Goal: Task Accomplishment & Management: Use online tool/utility

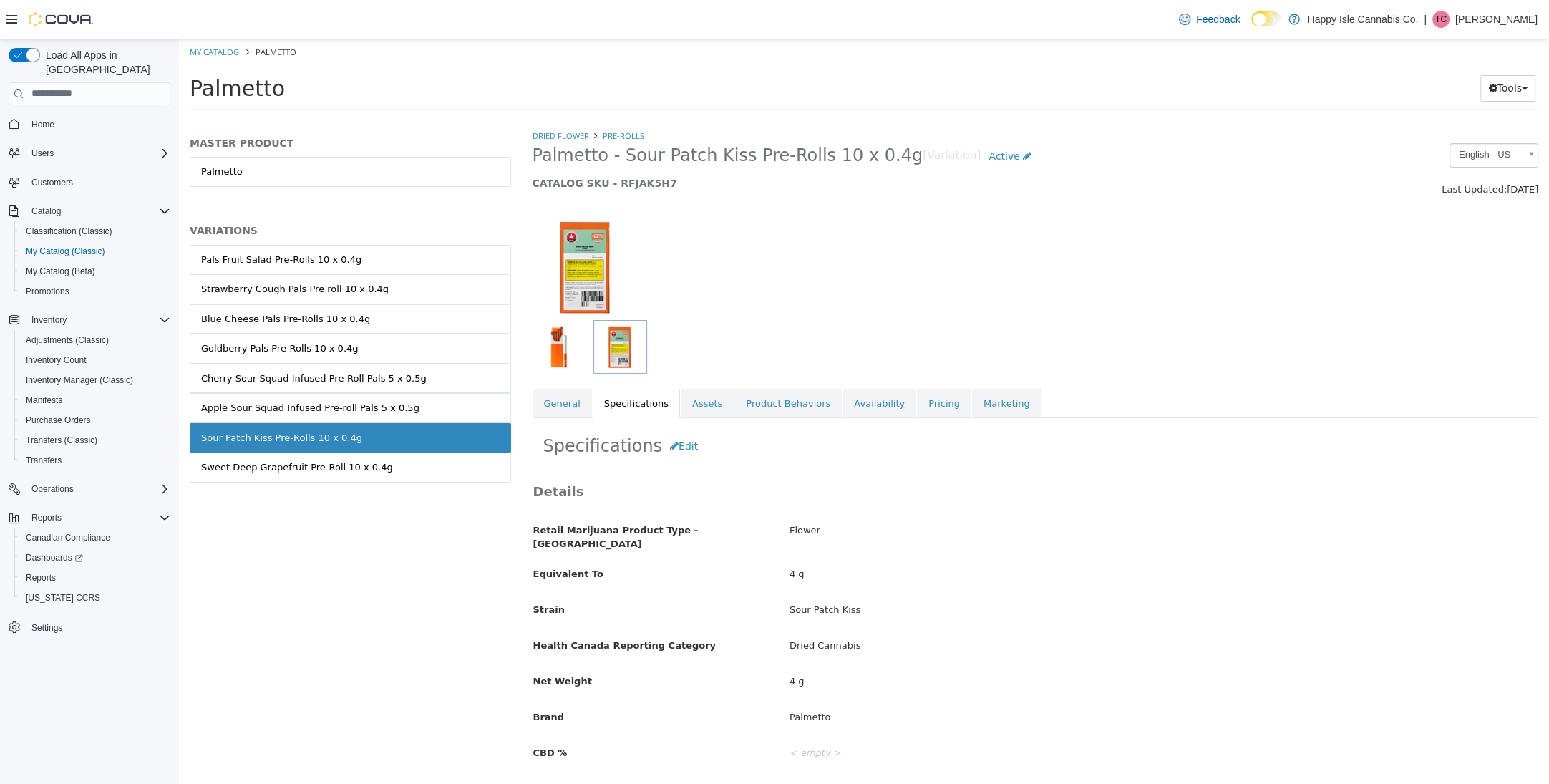
scroll to position [534, 0]
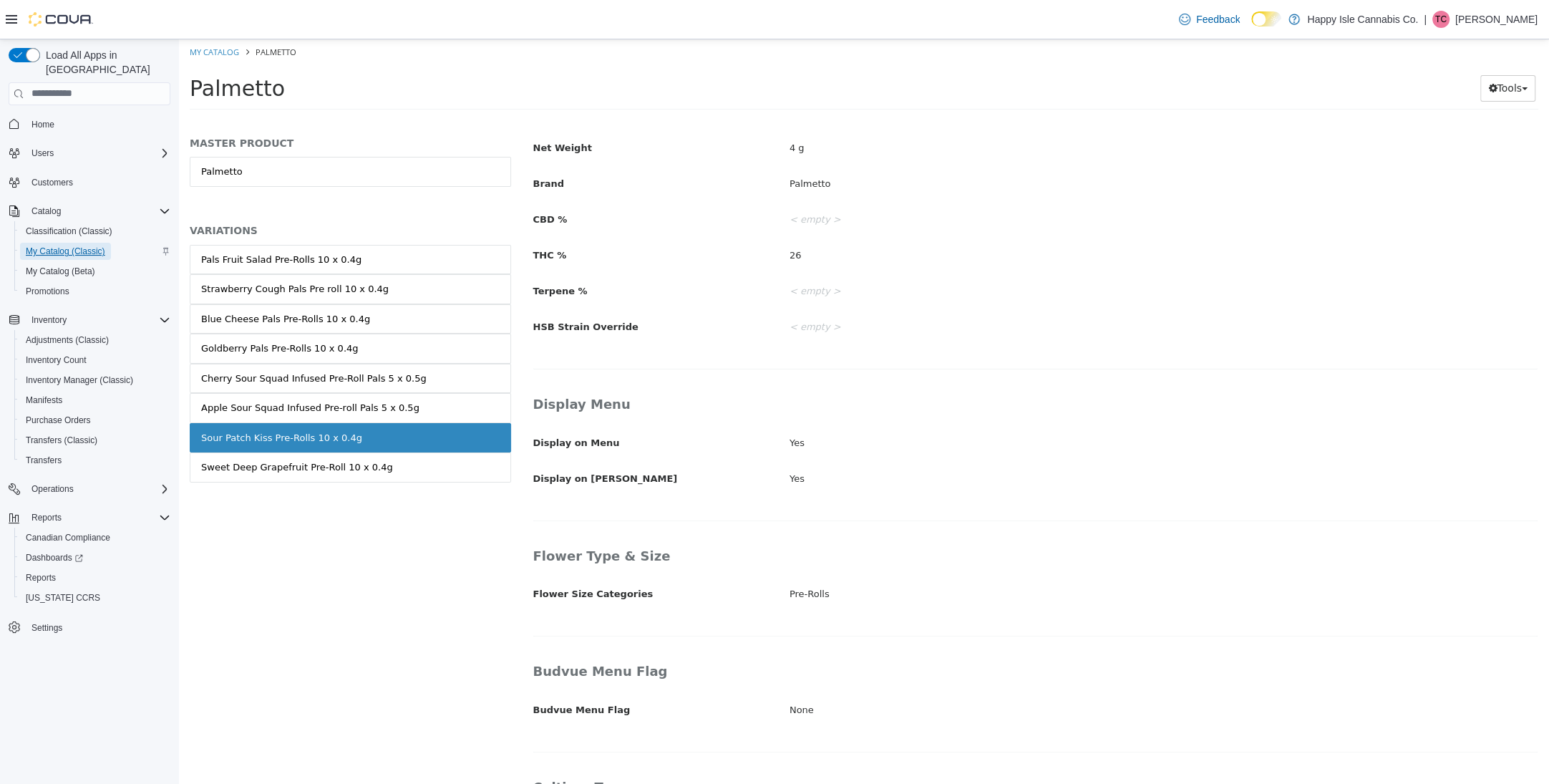
click at [65, 245] on span "My Catalog (Classic)" at bounding box center [65, 251] width 79 height 12
click at [69, 245] on span "My Catalog (Classic)" at bounding box center [65, 251] width 79 height 12
click at [227, 53] on link "My Catalog" at bounding box center [214, 51] width 49 height 11
select select "**********"
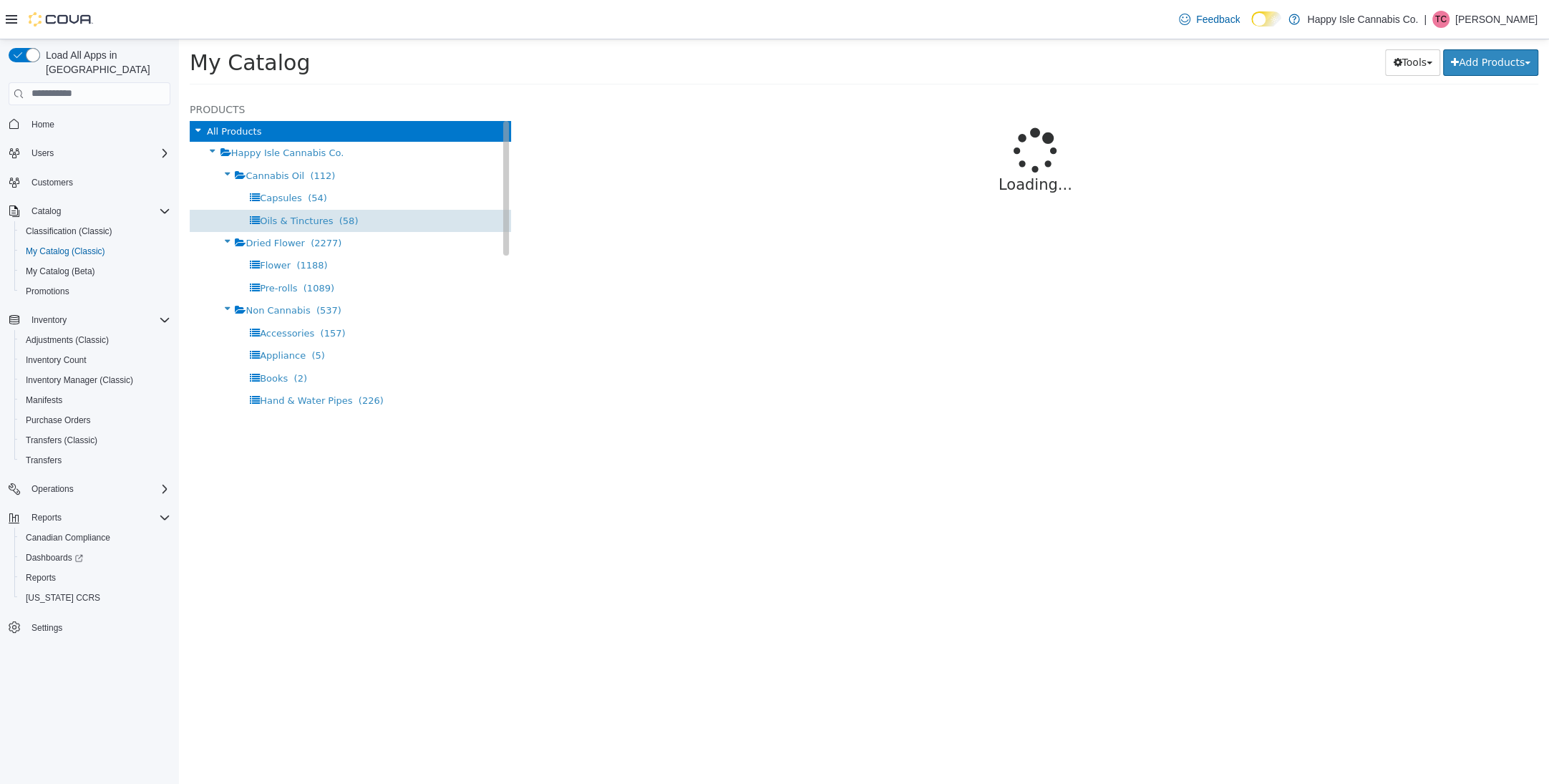
select select "**********"
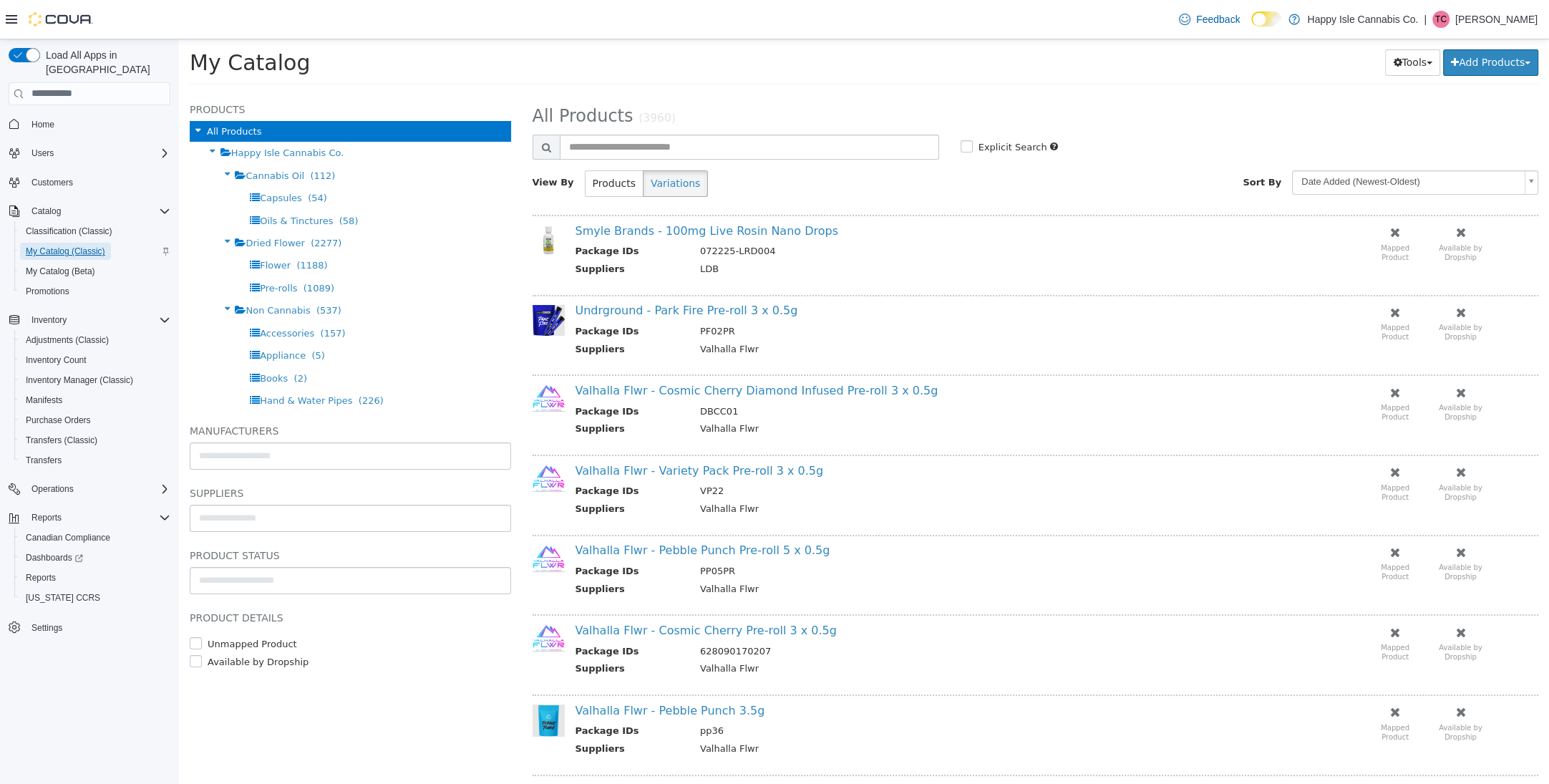
click at [88, 245] on span "My Catalog (Classic)" at bounding box center [65, 251] width 79 height 12
click at [91, 370] on button "Inventory Manager (Classic)" at bounding box center [95, 380] width 162 height 20
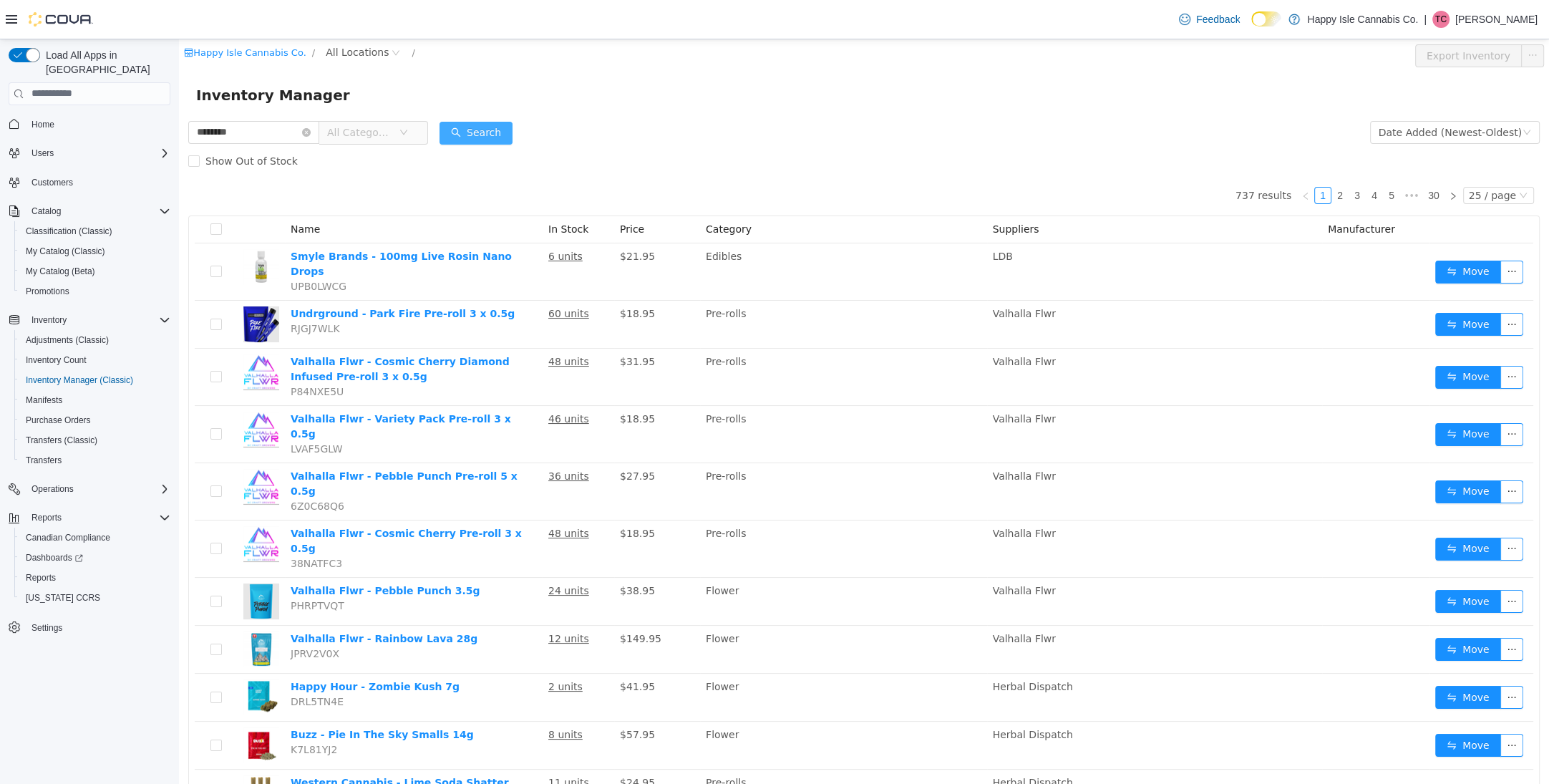
type input "********"
click at [469, 124] on button "Search" at bounding box center [475, 132] width 73 height 23
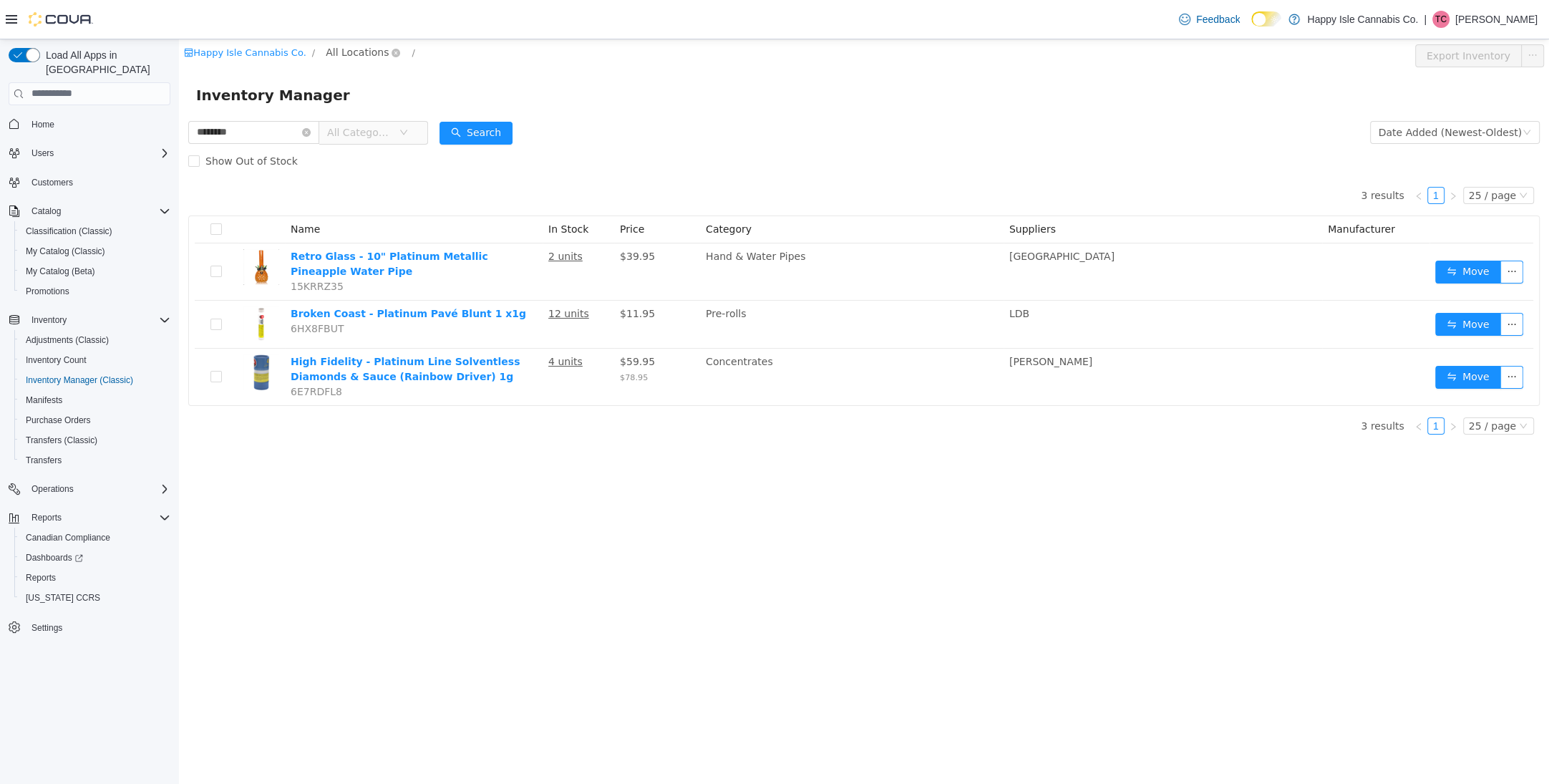
click at [352, 56] on span "All Locations" at bounding box center [357, 51] width 63 height 16
click at [399, 131] on span "6609 Royal Ave" at bounding box center [402, 129] width 99 height 12
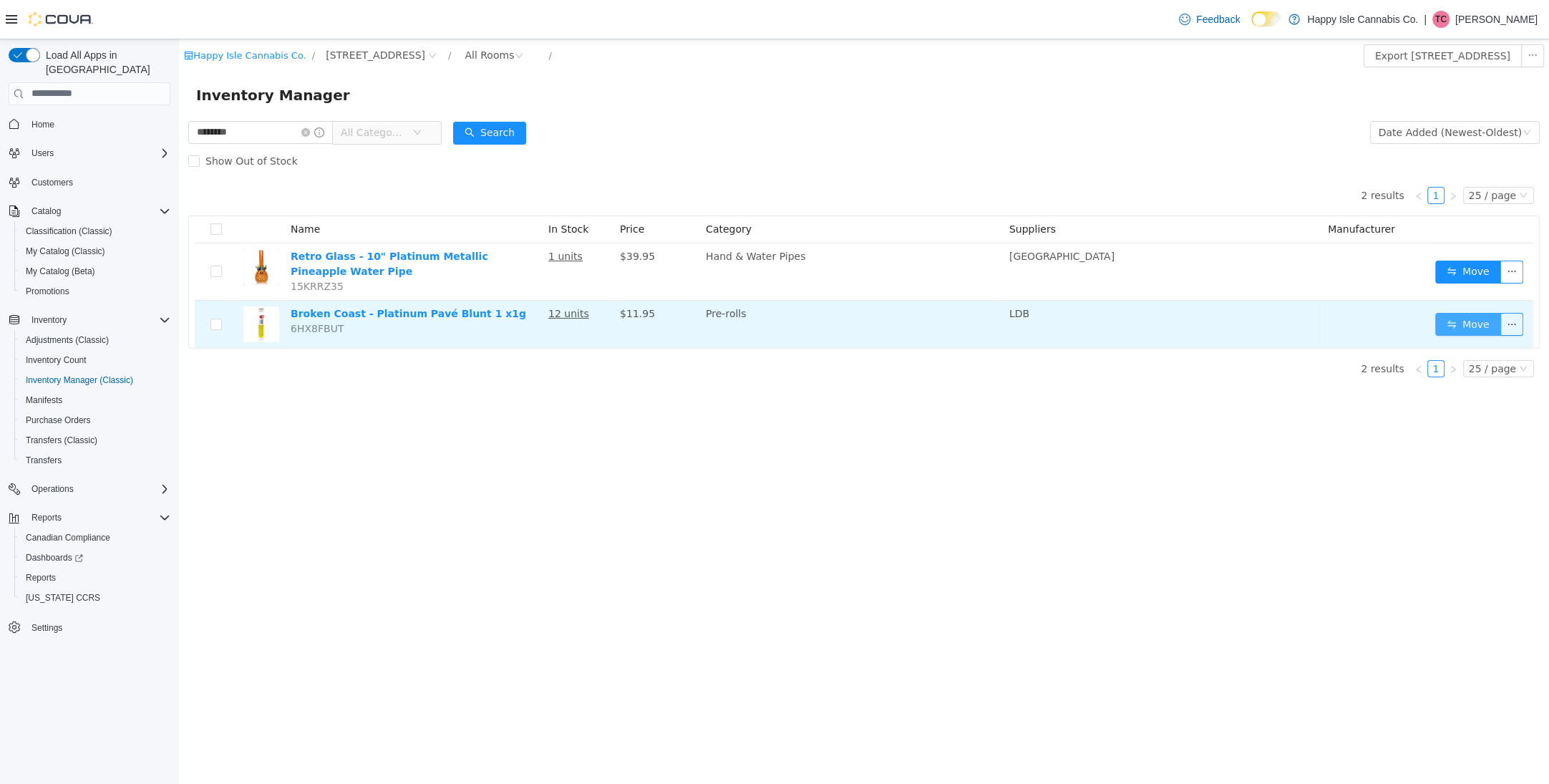
click at [1448, 321] on button "Move" at bounding box center [1468, 323] width 66 height 23
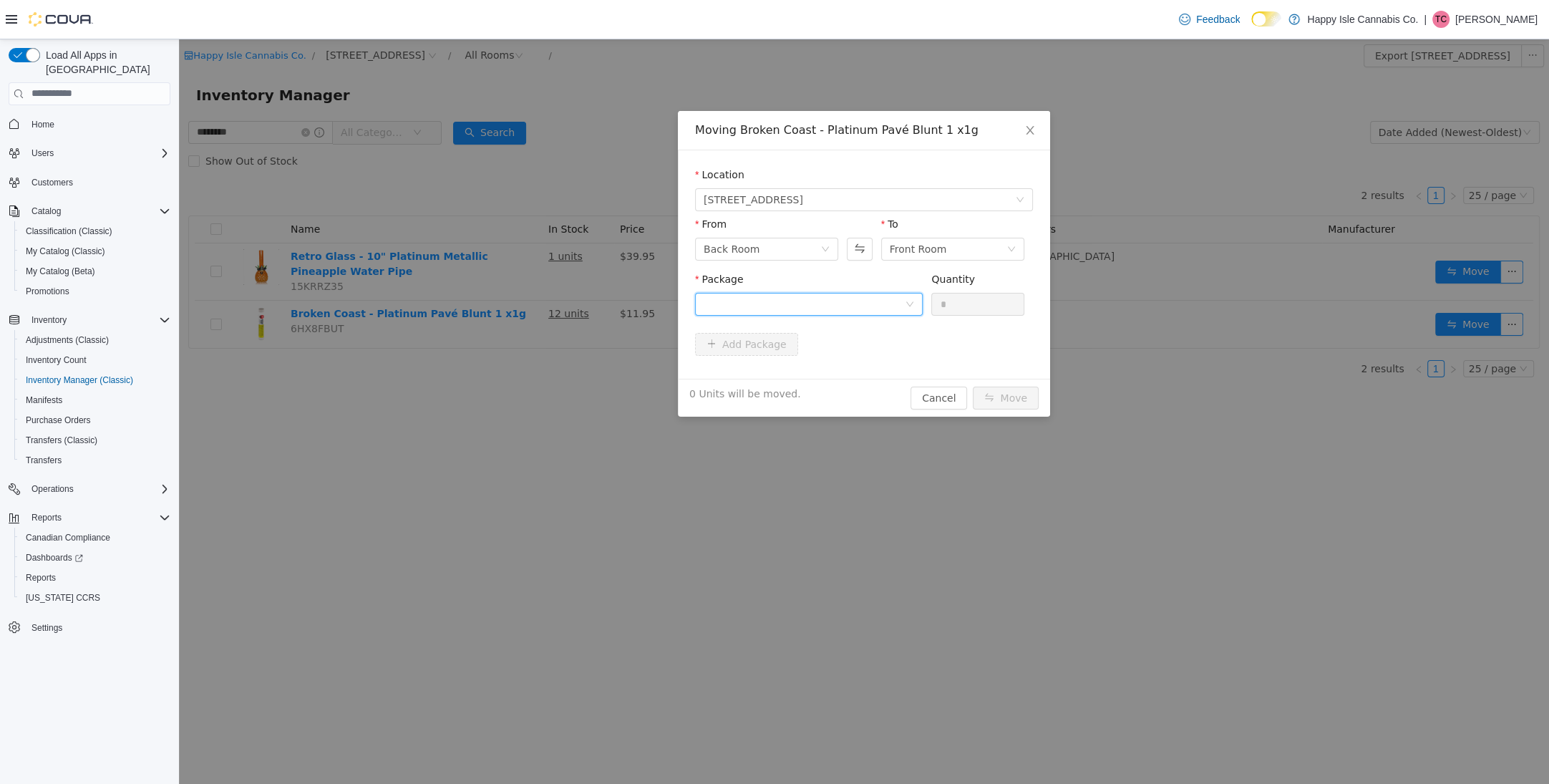
drag, startPoint x: 848, startPoint y: 300, endPoint x: 848, endPoint y: 311, distance: 11.0
click at [848, 303] on div at bounding box center [804, 304] width 201 height 22
drag, startPoint x: 842, startPoint y: 360, endPoint x: 951, endPoint y: 324, distance: 114.8
click at [858, 354] on li "3101738172 Quantity : 12 Units" at bounding box center [809, 363] width 228 height 38
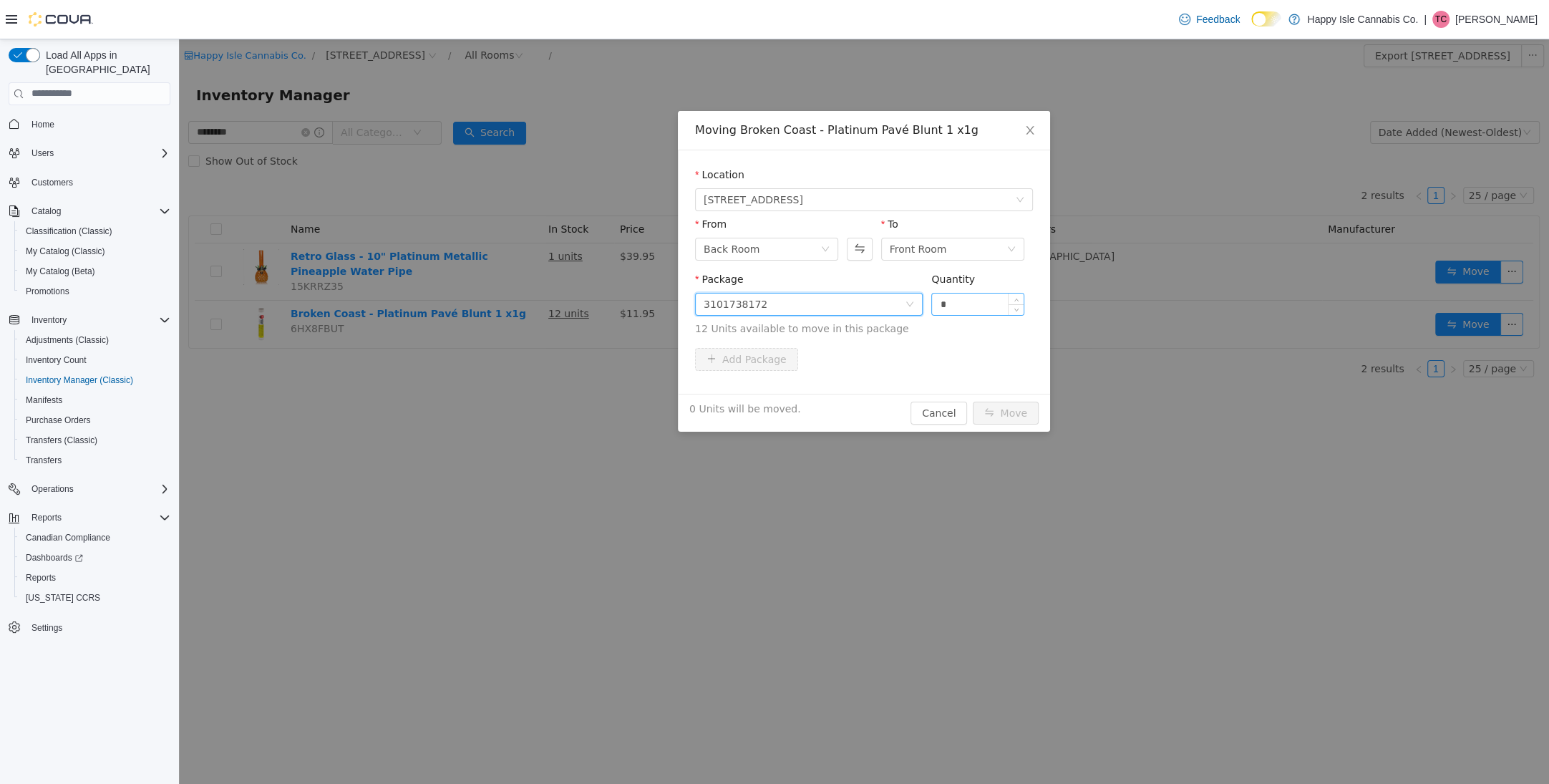
click at [966, 307] on input "*" at bounding box center [978, 304] width 92 height 22
type input "*"
click at [1008, 419] on button "Move" at bounding box center [1005, 412] width 66 height 23
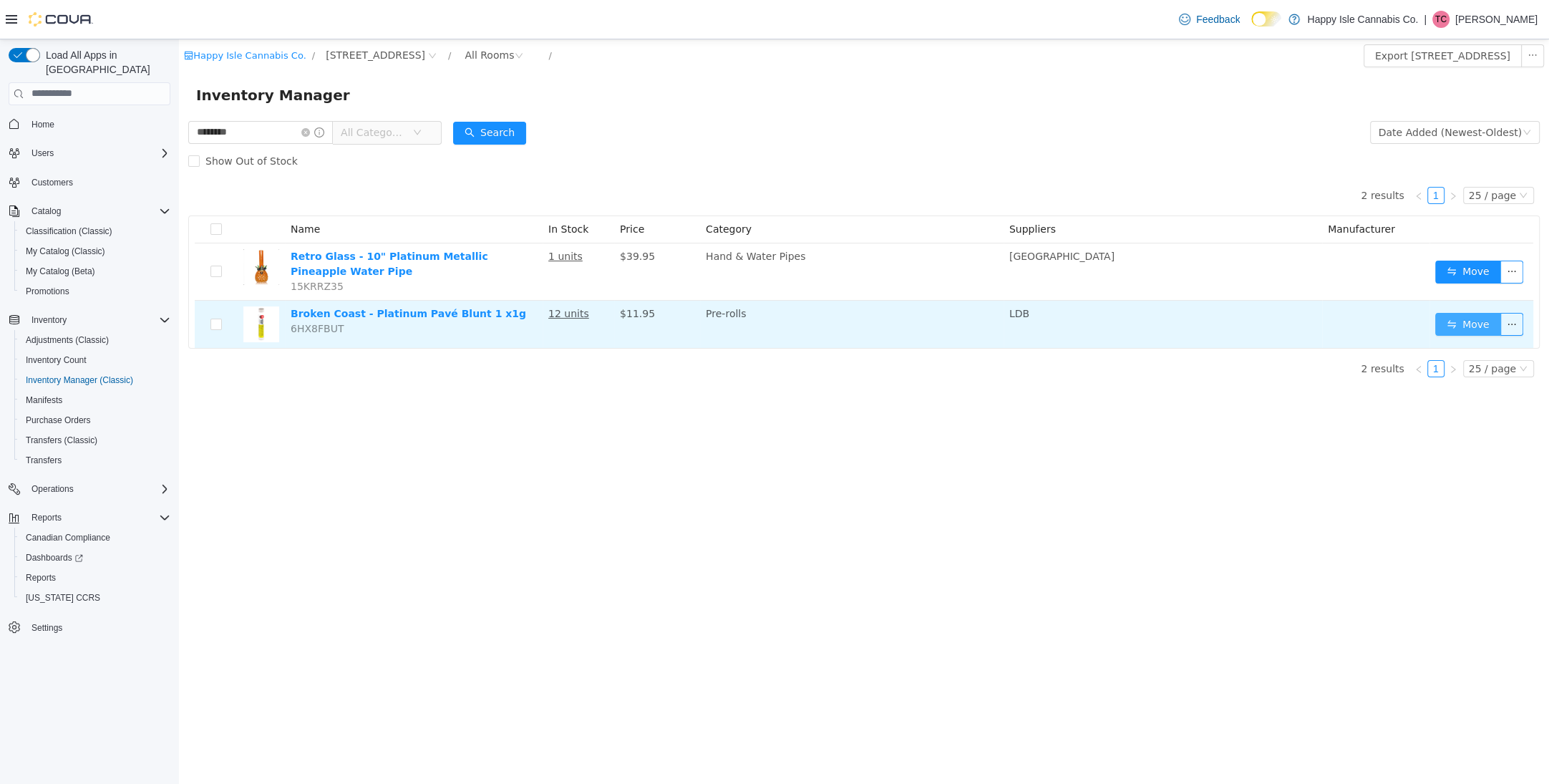
click at [1470, 328] on button "Move" at bounding box center [1468, 323] width 66 height 23
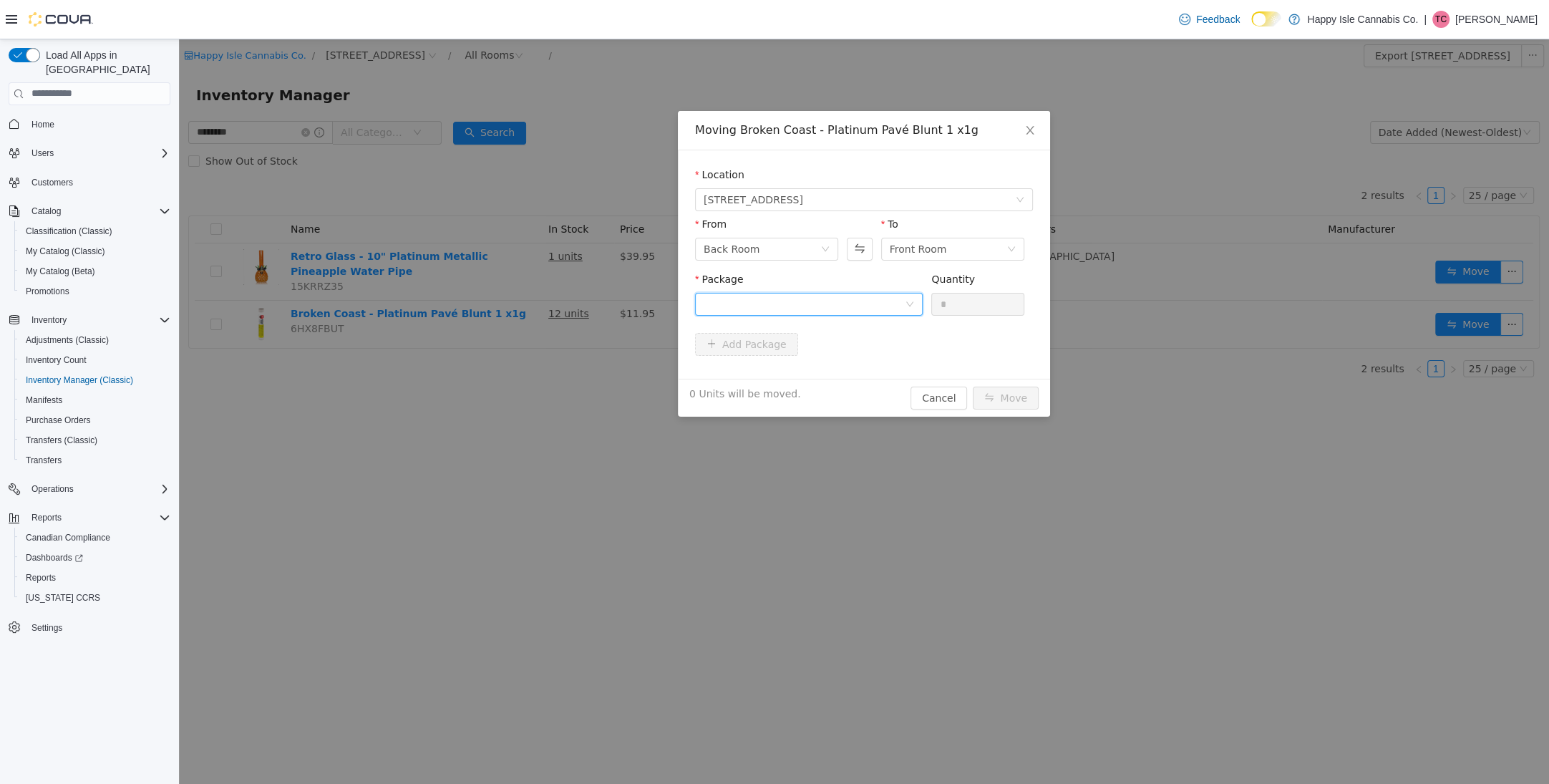
drag, startPoint x: 806, startPoint y: 304, endPoint x: 811, endPoint y: 313, distance: 10.3
click at [807, 308] on div at bounding box center [804, 304] width 201 height 22
drag, startPoint x: 826, startPoint y: 379, endPoint x: 843, endPoint y: 374, distance: 17.7
click at [830, 379] on li "3101738172 Quantity : 11 Units" at bounding box center [809, 363] width 228 height 38
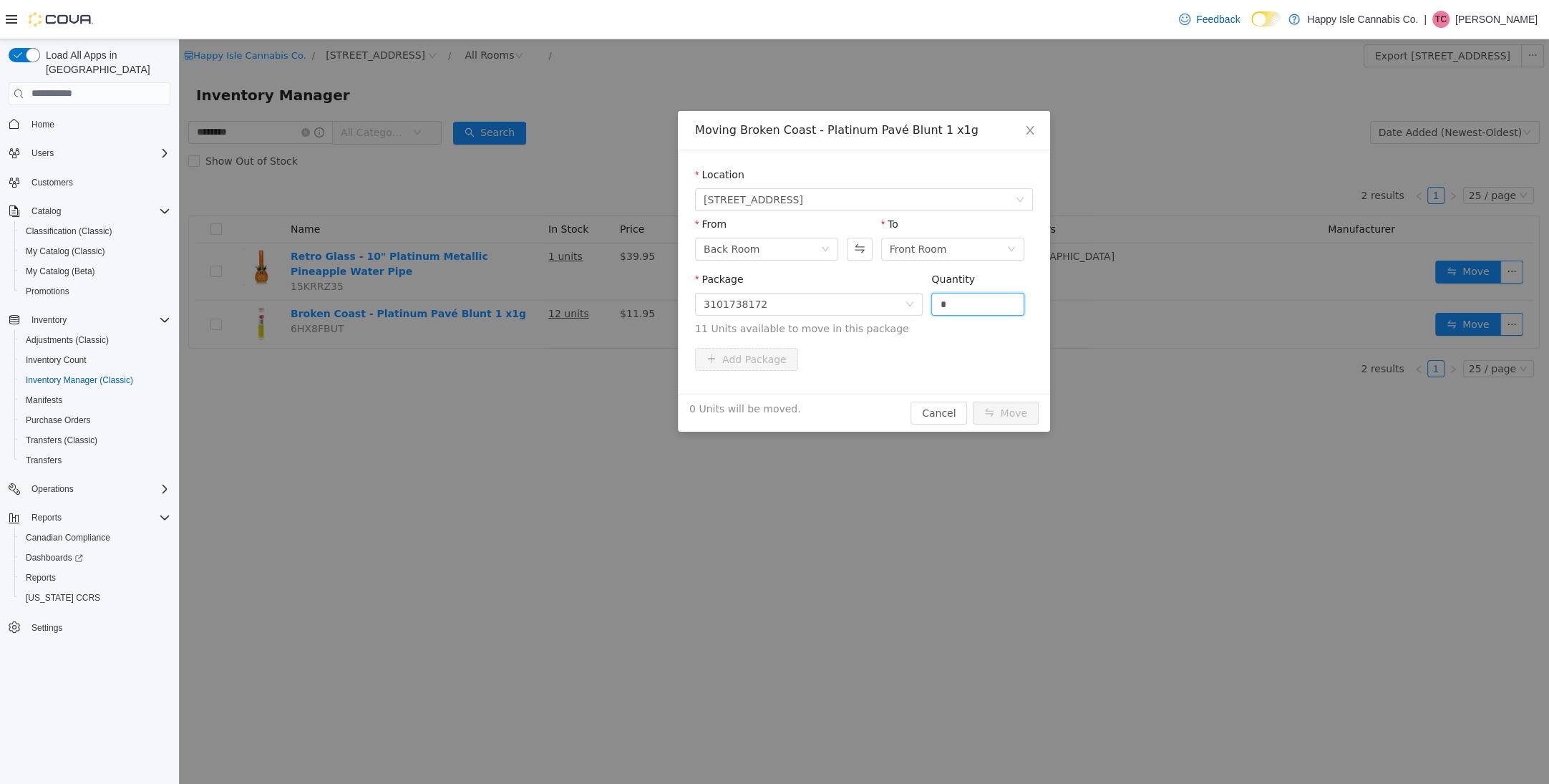
drag, startPoint x: 949, startPoint y: 311, endPoint x: 958, endPoint y: 324, distance: 15.8
click at [949, 311] on input "*" at bounding box center [978, 304] width 92 height 22
type input "*"
click at [1005, 413] on button "Move" at bounding box center [1005, 412] width 66 height 23
